Goal: Find specific page/section: Find specific page/section

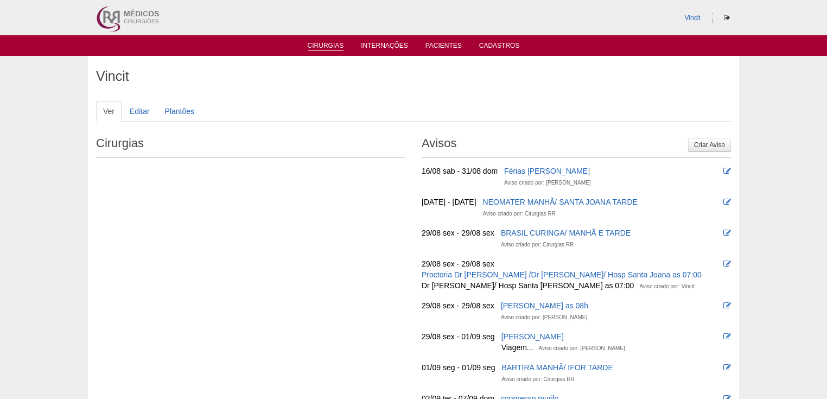
click at [331, 47] on link "Cirurgias" at bounding box center [326, 46] width 36 height 9
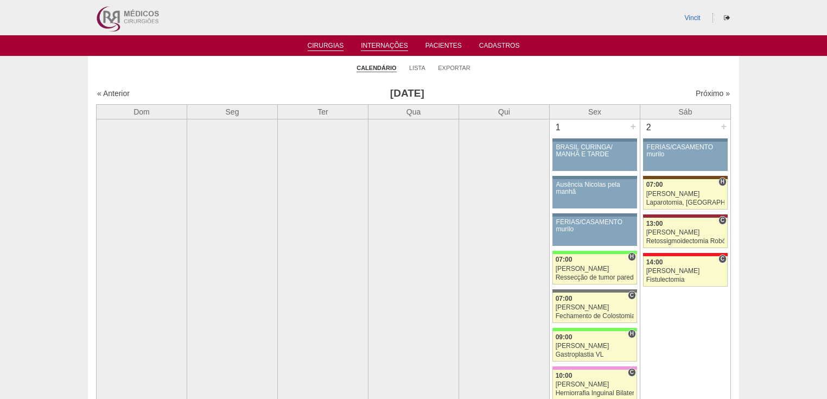
click at [390, 48] on link "Internações" at bounding box center [384, 46] width 47 height 9
